Goal: Task Accomplishment & Management: Use online tool/utility

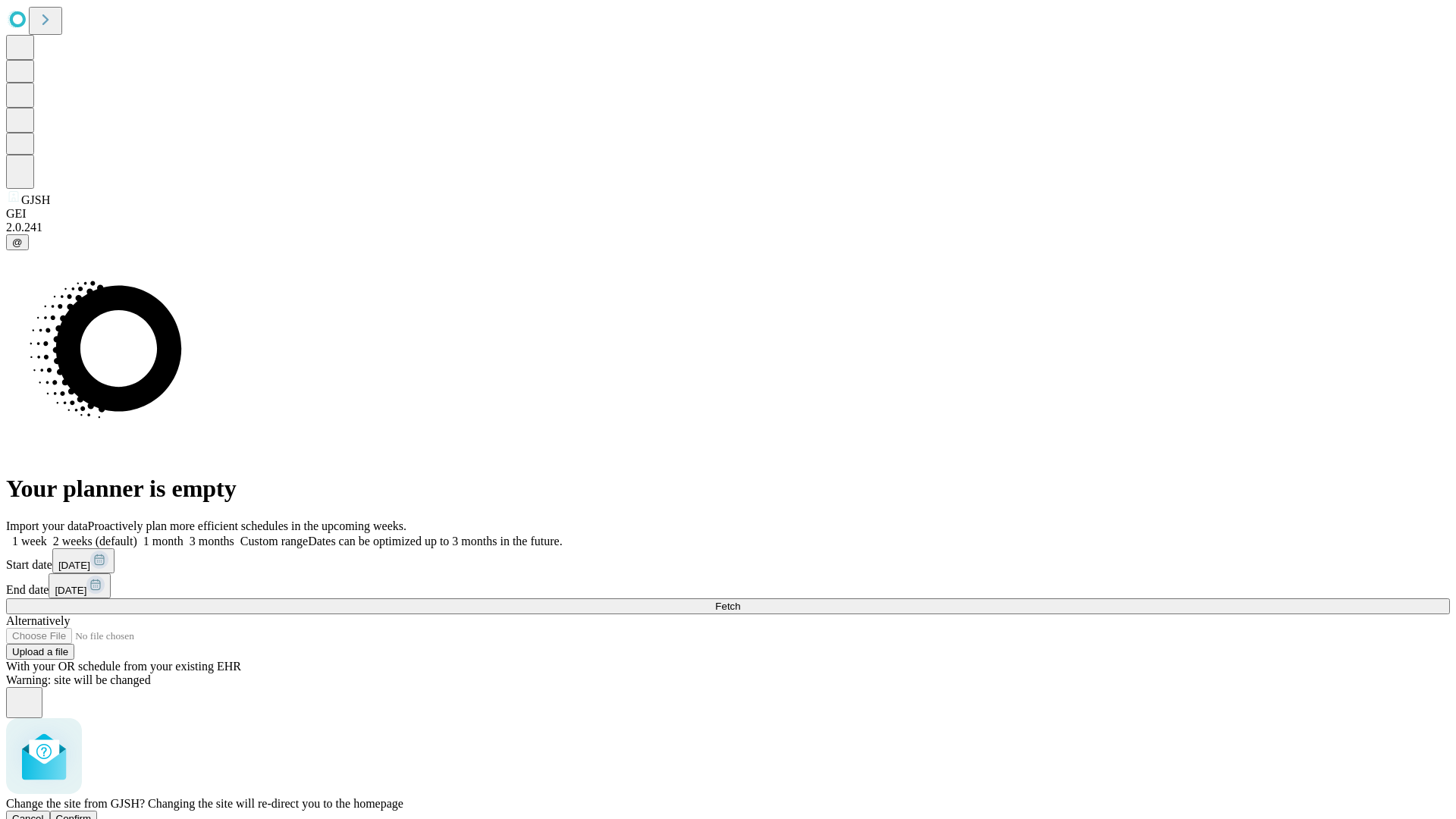
click at [92, 813] on span "Confirm" at bounding box center [73, 819] width 35 height 11
click at [137, 535] on label "2 weeks (default)" at bounding box center [91, 541] width 90 height 13
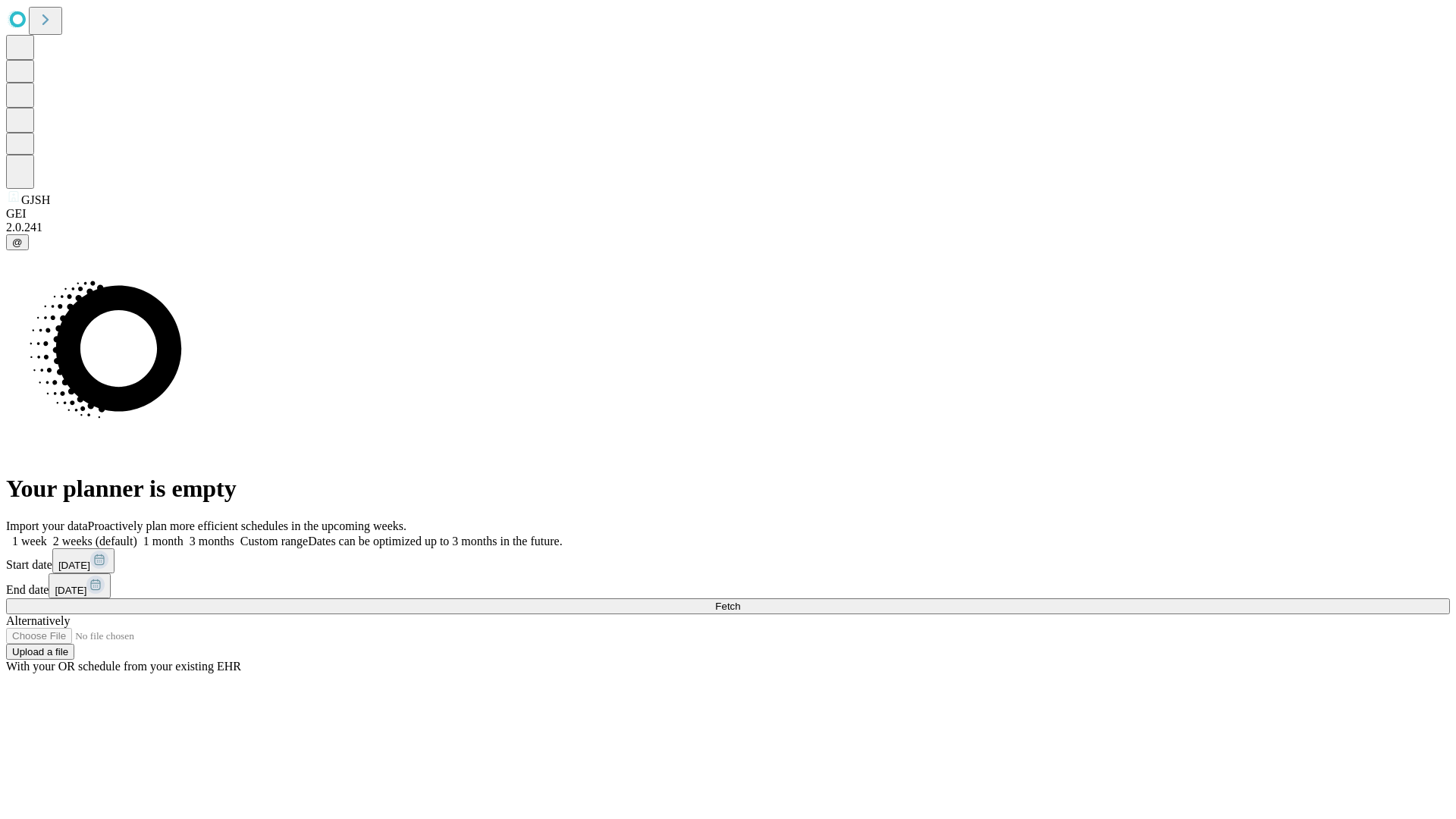
click at [740, 601] on span "Fetch" at bounding box center [728, 607] width 25 height 11
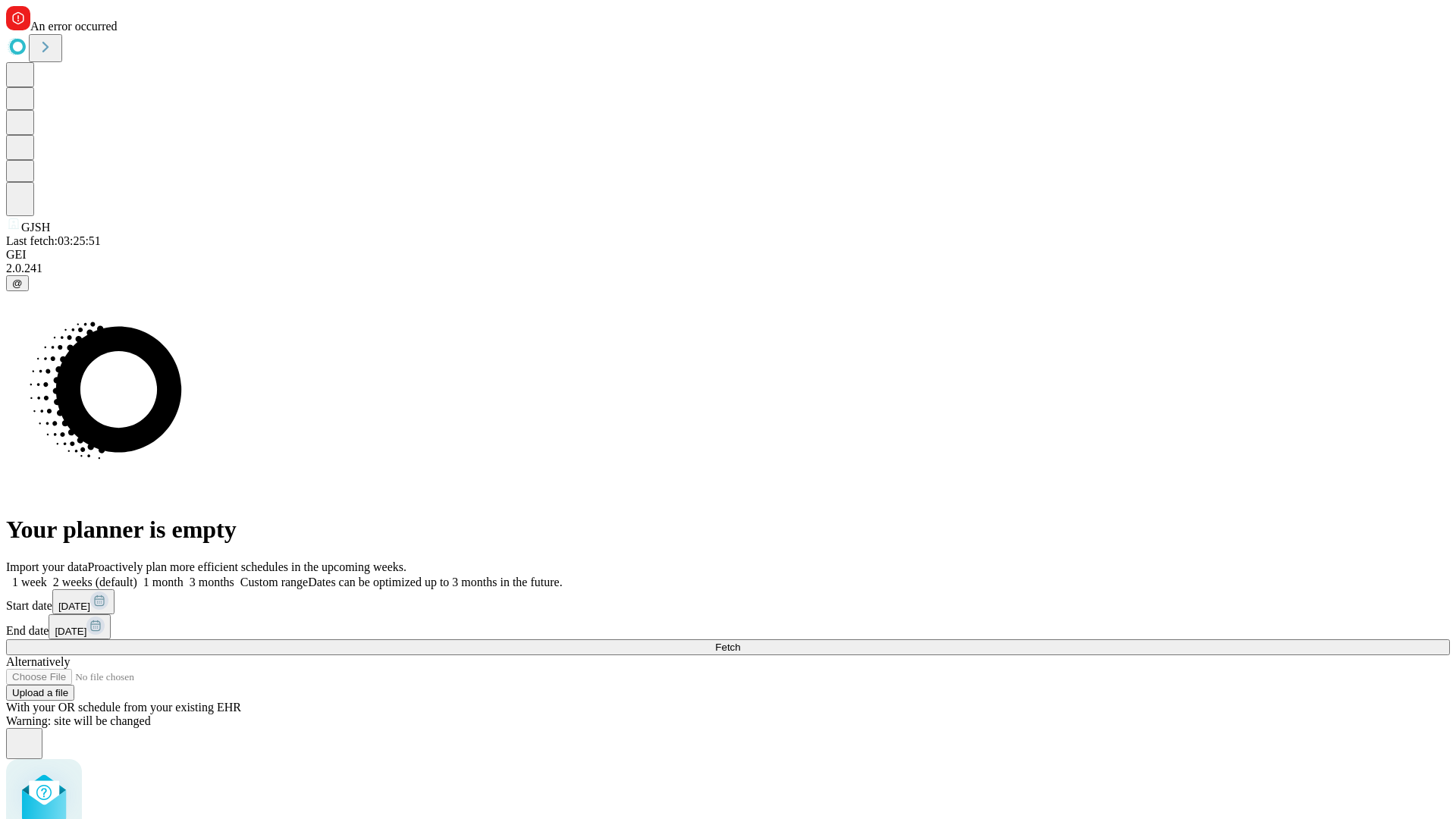
click at [137, 575] on label "2 weeks (default)" at bounding box center [91, 582] width 90 height 13
click at [740, 642] on span "Fetch" at bounding box center [728, 648] width 25 height 11
click at [137, 575] on label "2 weeks (default)" at bounding box center [91, 582] width 90 height 13
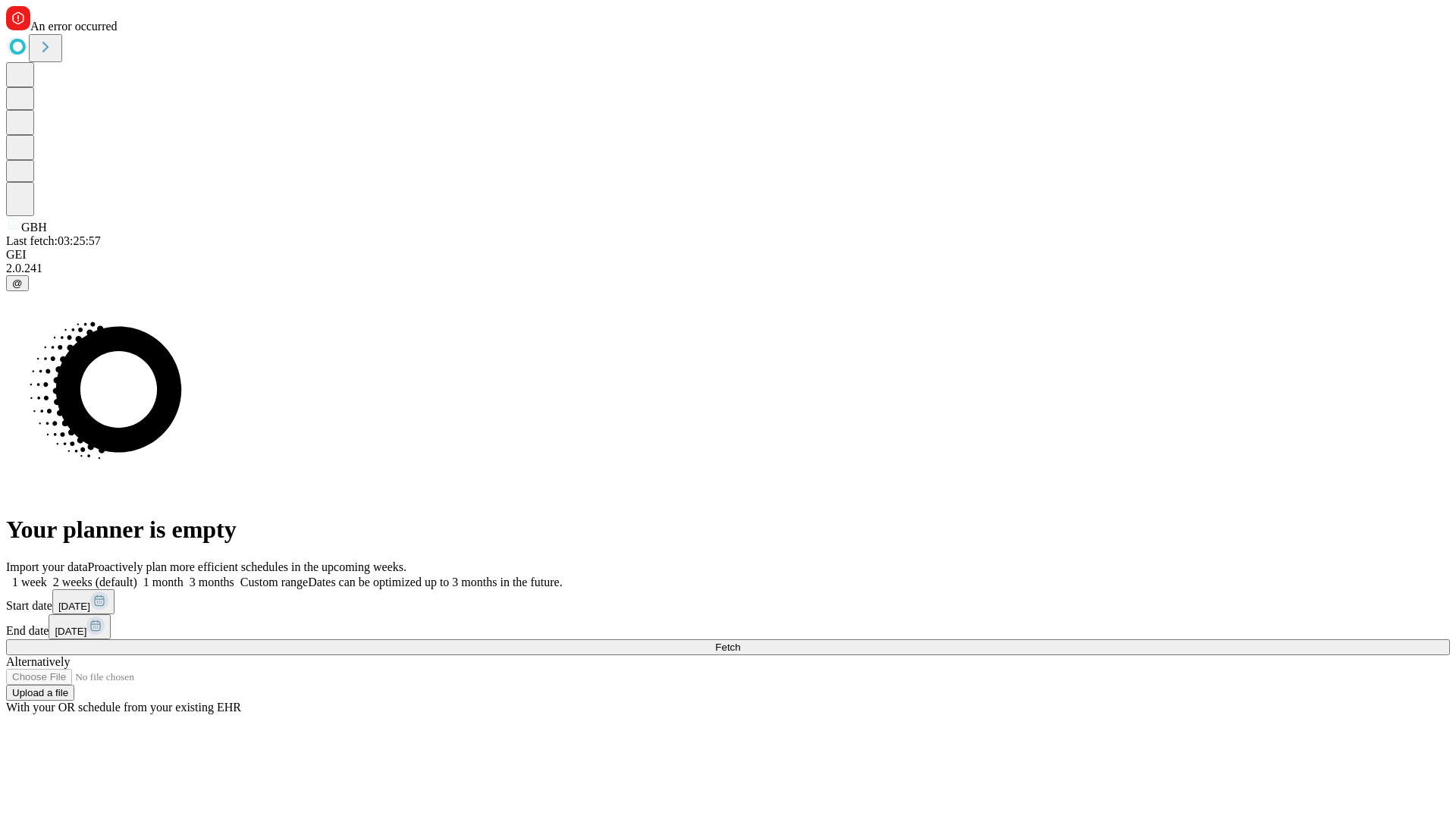
click at [740, 642] on span "Fetch" at bounding box center [728, 648] width 25 height 11
click at [137, 575] on label "2 weeks (default)" at bounding box center [91, 582] width 90 height 13
click at [740, 642] on span "Fetch" at bounding box center [728, 648] width 25 height 11
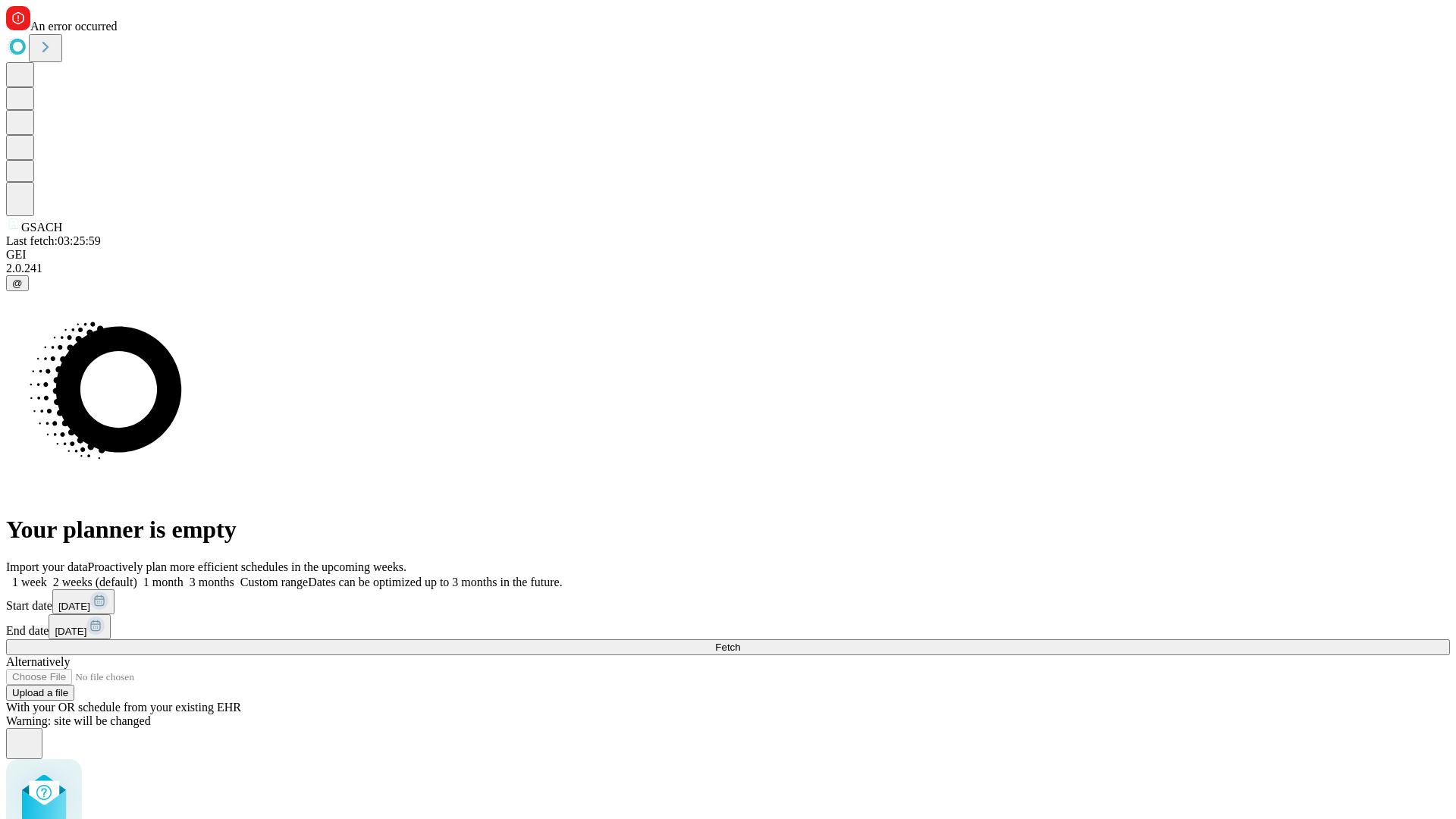
click at [137, 575] on label "2 weeks (default)" at bounding box center [91, 582] width 90 height 13
click at [740, 642] on span "Fetch" at bounding box center [728, 648] width 25 height 11
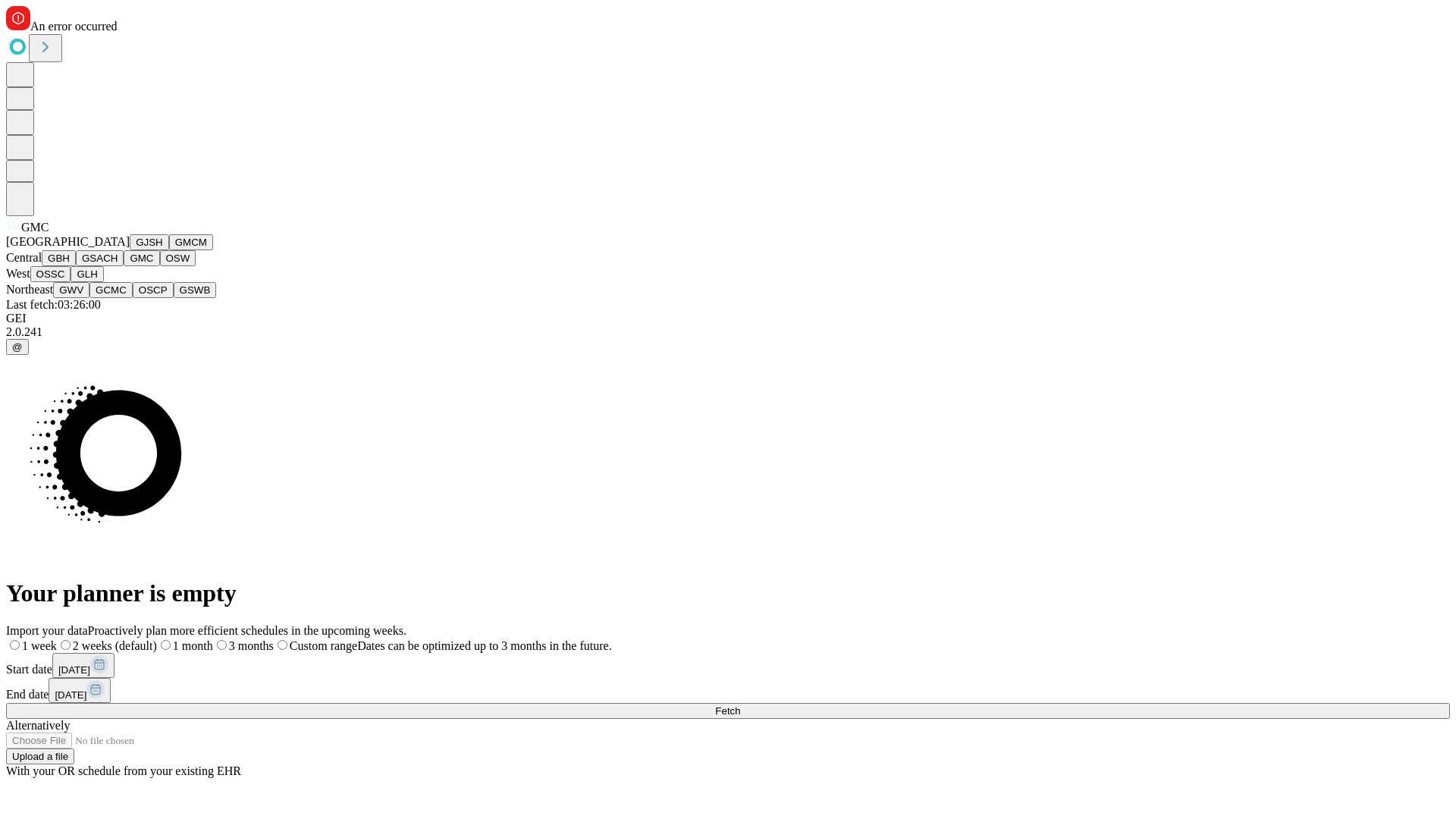
click at [160, 266] on button "OSW" at bounding box center [178, 258] width 36 height 16
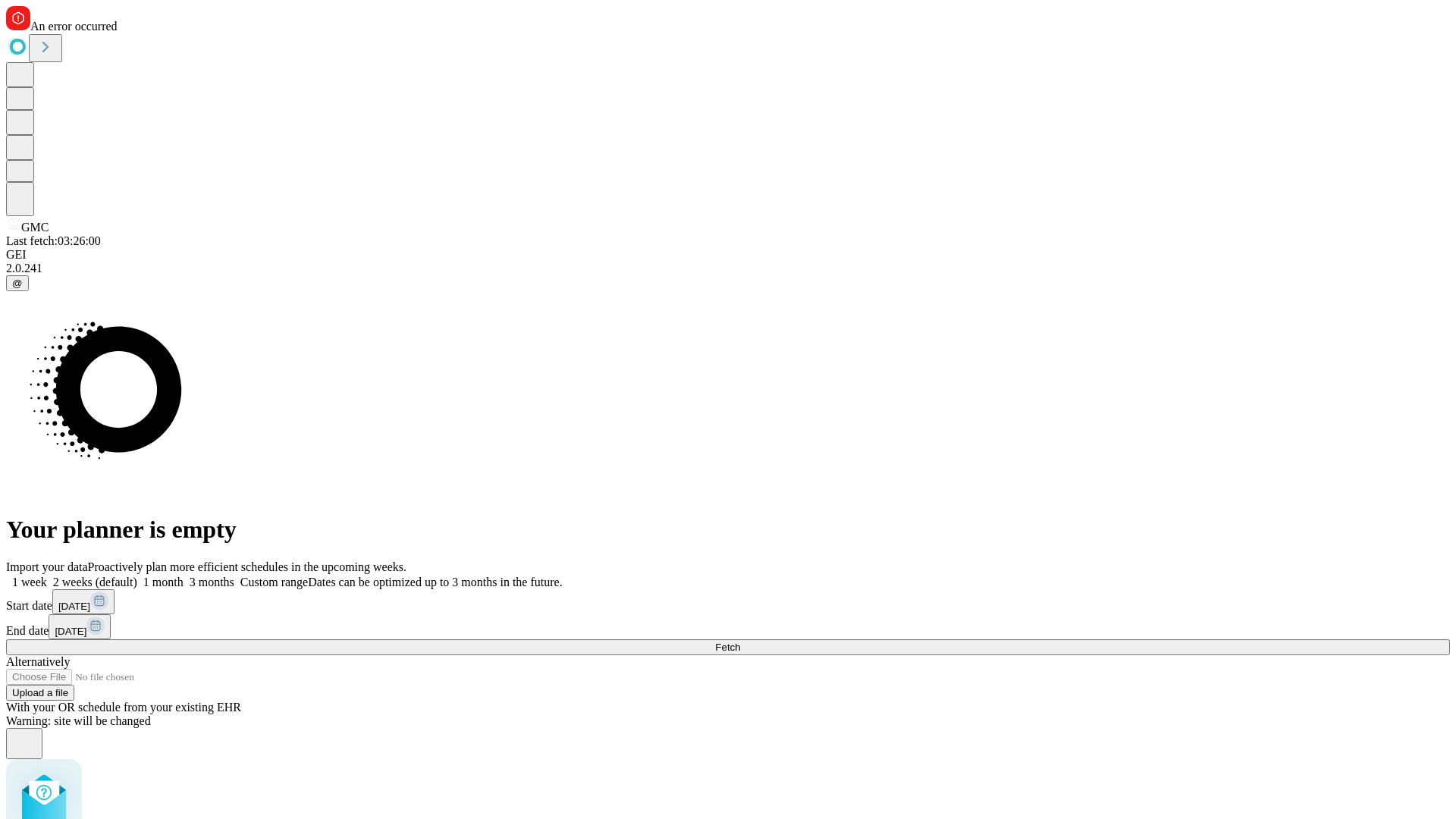
click at [137, 575] on label "2 weeks (default)" at bounding box center [91, 582] width 90 height 13
click at [740, 642] on span "Fetch" at bounding box center [728, 648] width 25 height 11
click at [137, 575] on label "2 weeks (default)" at bounding box center [91, 582] width 90 height 13
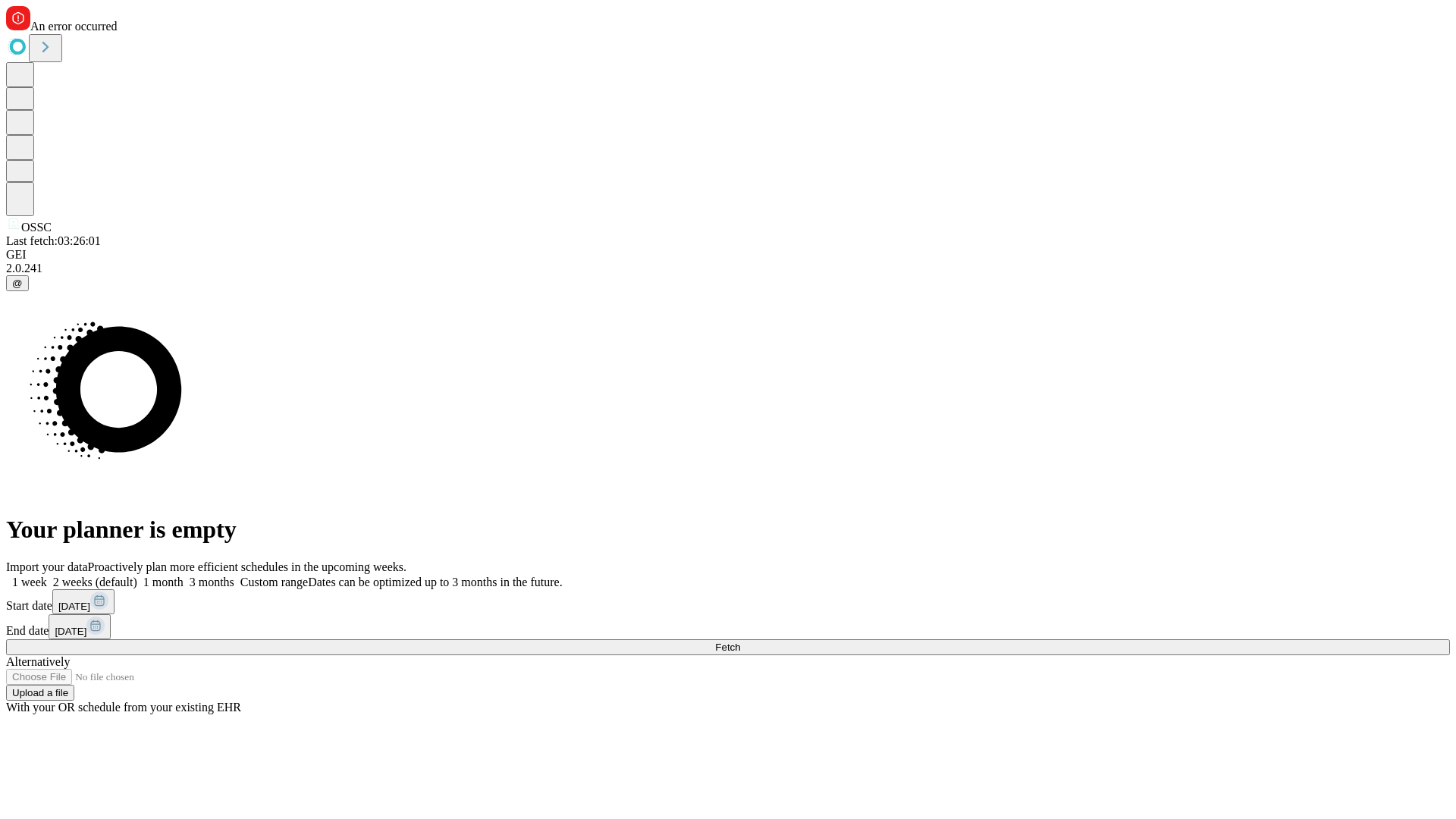
click at [740, 642] on span "Fetch" at bounding box center [728, 648] width 25 height 11
click at [137, 575] on label "2 weeks (default)" at bounding box center [91, 582] width 90 height 13
click at [740, 642] on span "Fetch" at bounding box center [728, 648] width 25 height 11
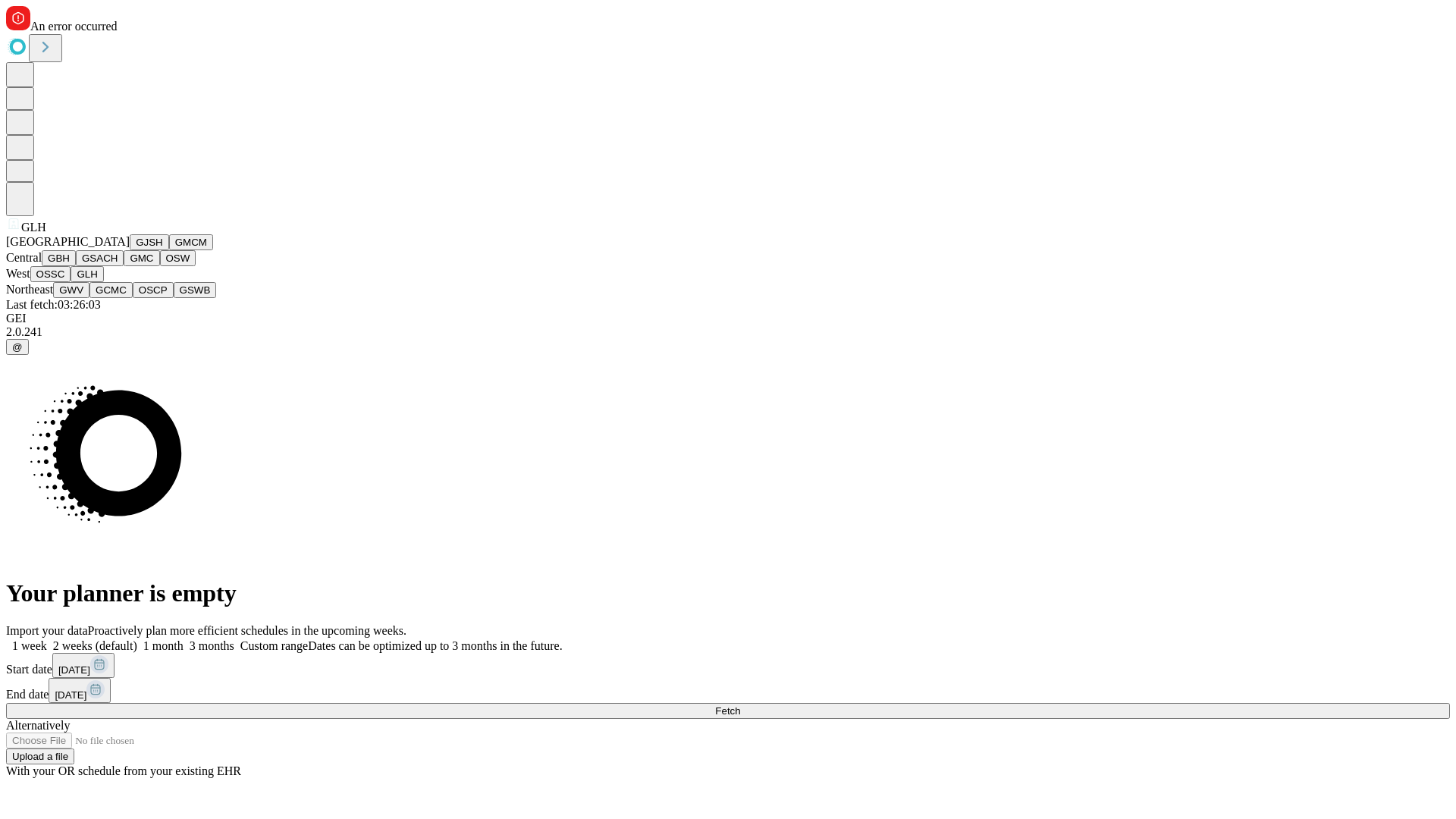
click at [89, 298] on button "GWV" at bounding box center [71, 290] width 36 height 16
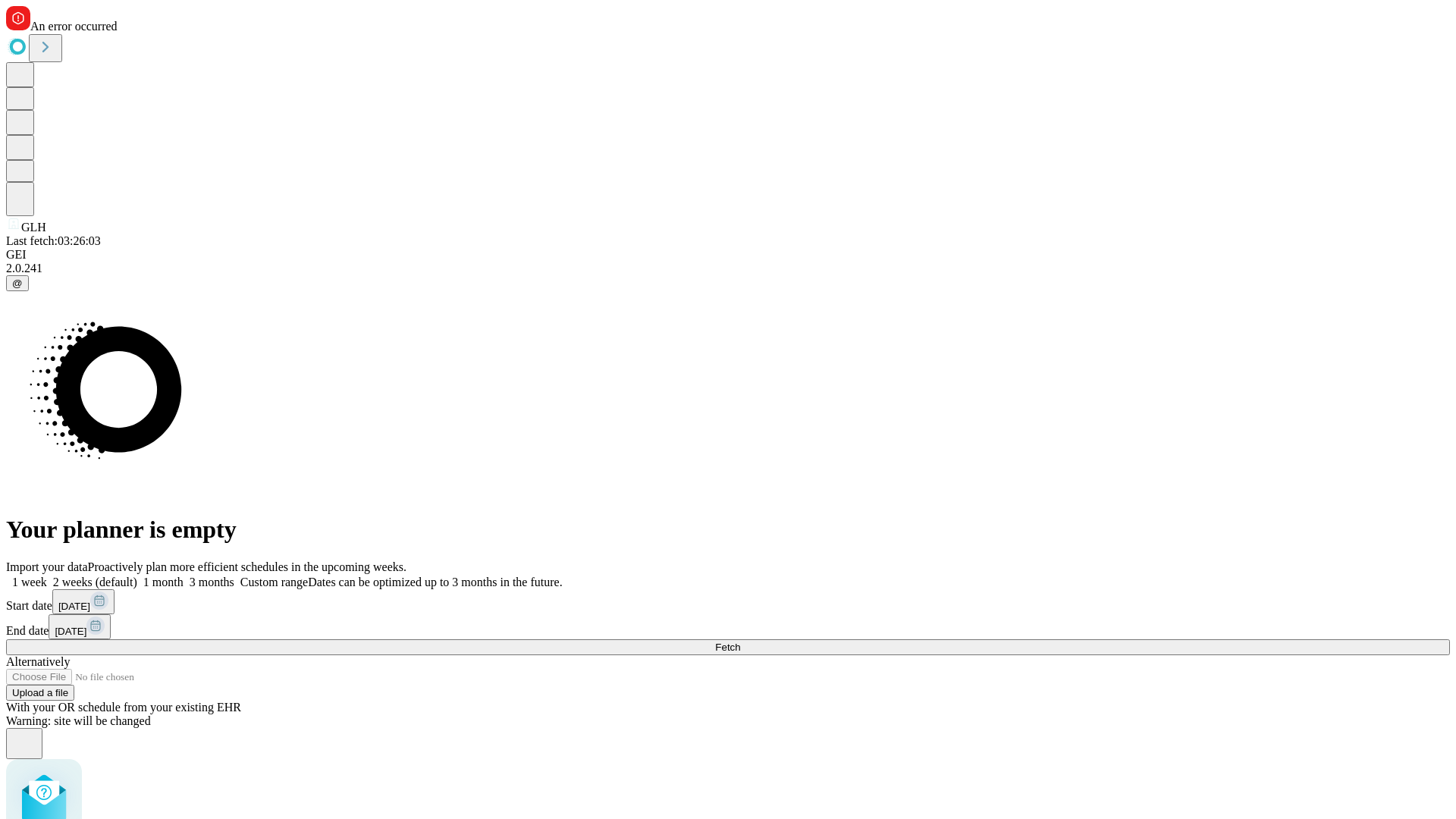
click at [137, 575] on label "2 weeks (default)" at bounding box center [91, 582] width 90 height 13
click at [740, 642] on span "Fetch" at bounding box center [728, 648] width 25 height 11
click at [137, 575] on label "2 weeks (default)" at bounding box center [91, 582] width 90 height 13
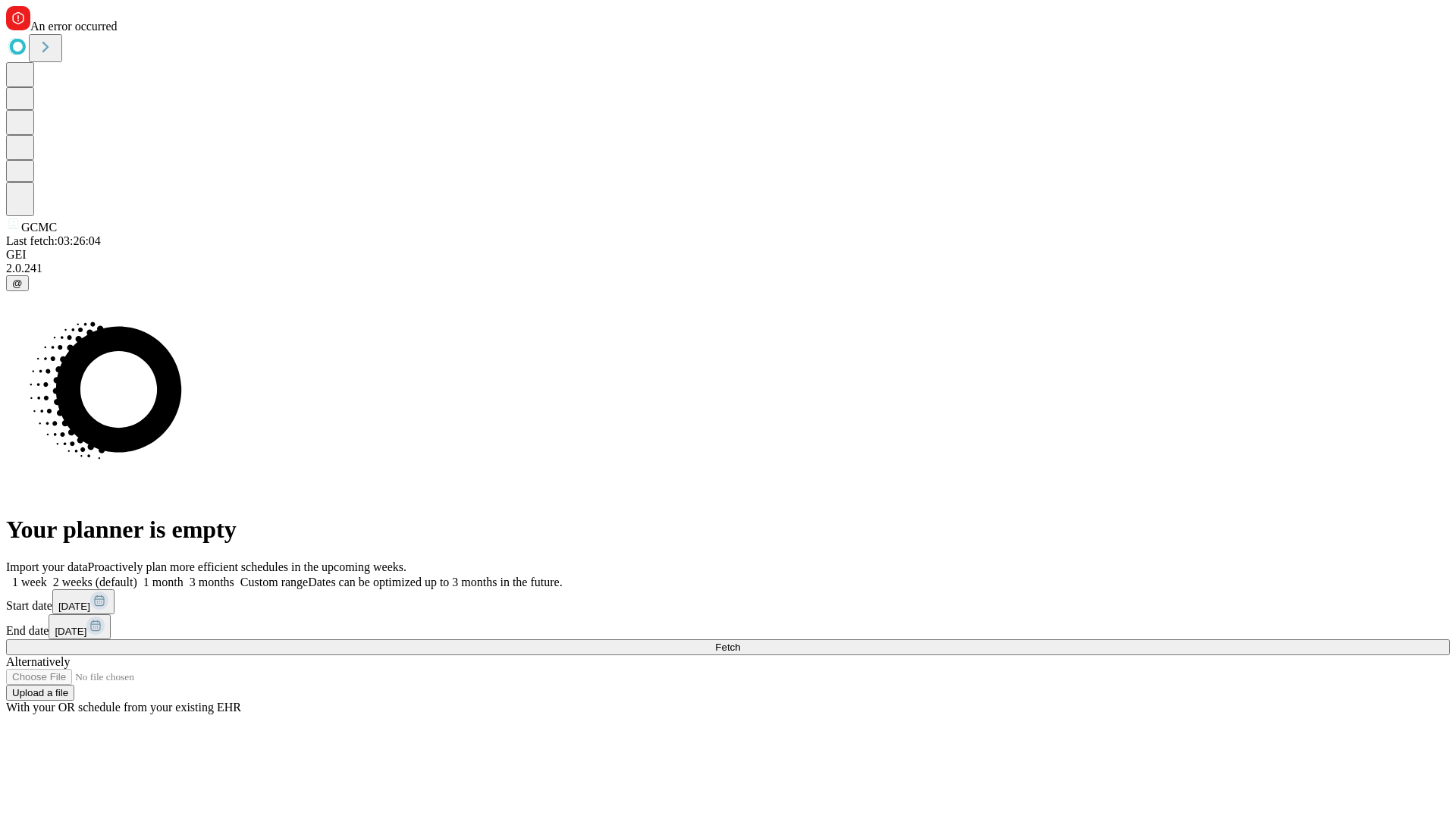
click at [740, 642] on span "Fetch" at bounding box center [728, 648] width 25 height 11
click at [137, 575] on label "2 weeks (default)" at bounding box center [91, 582] width 90 height 13
click at [740, 642] on span "Fetch" at bounding box center [728, 648] width 25 height 11
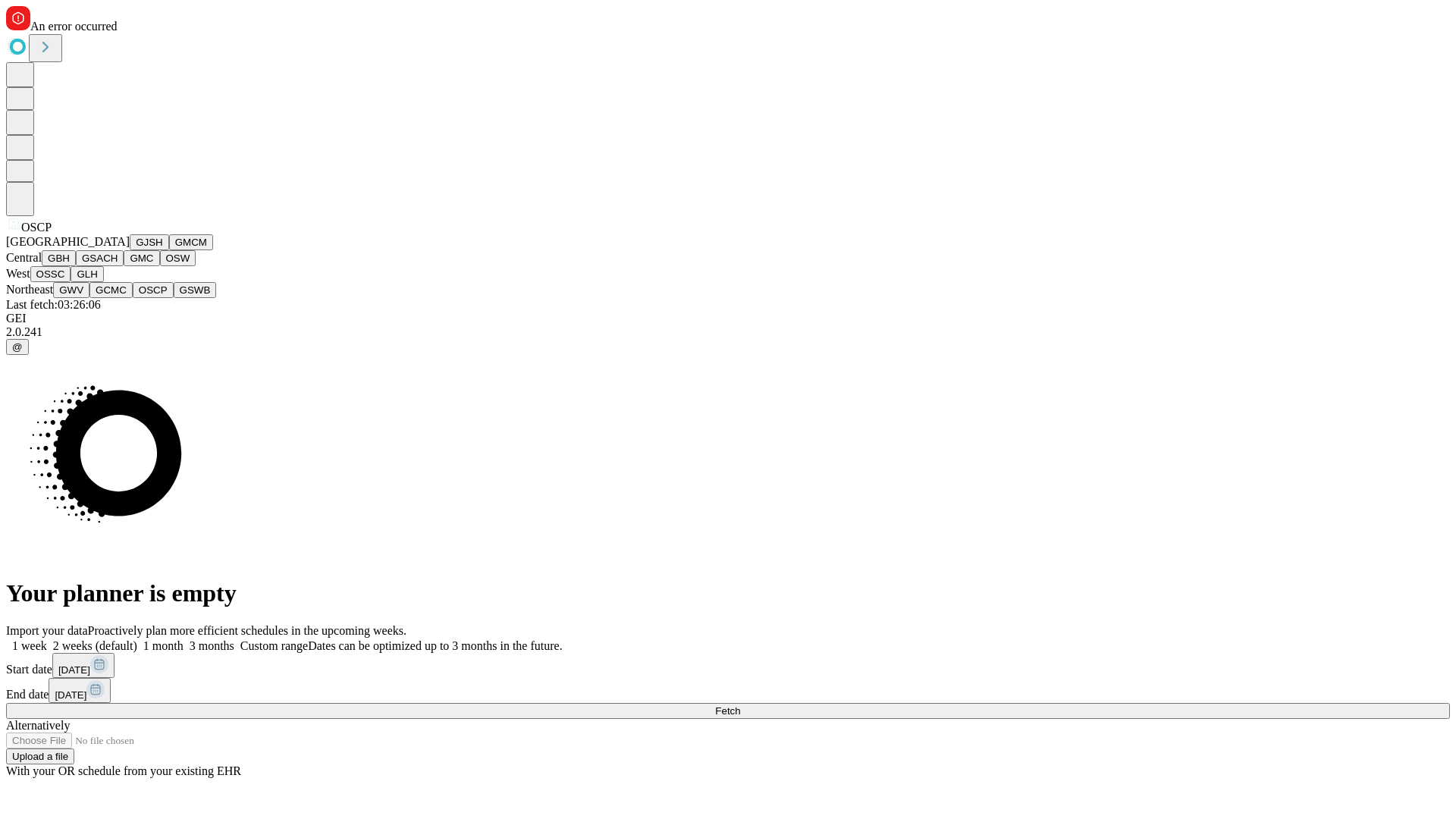
click at [174, 298] on button "GSWB" at bounding box center [195, 290] width 43 height 16
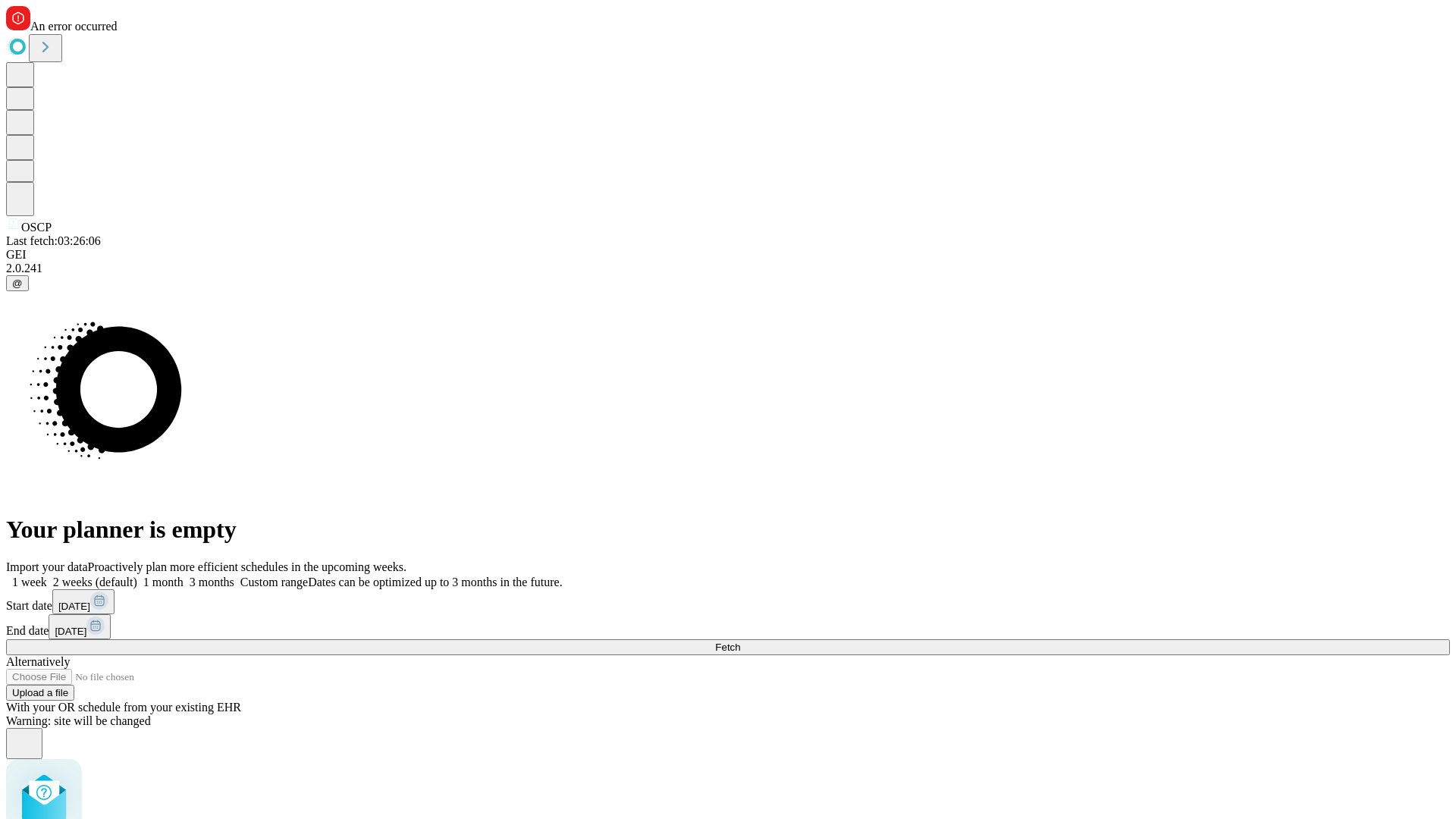
click at [137, 575] on label "2 weeks (default)" at bounding box center [91, 582] width 90 height 13
click at [740, 642] on span "Fetch" at bounding box center [728, 648] width 25 height 11
